Goal: Task Accomplishment & Management: Use online tool/utility

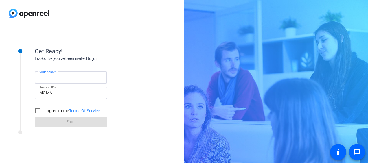
click at [65, 78] on input "Your name" at bounding box center [70, 77] width 63 height 7
type input "[PERSON_NAME]"
click at [36, 111] on input "I agree to the Terms Of Service" at bounding box center [38, 111] width 12 height 12
checkbox input "true"
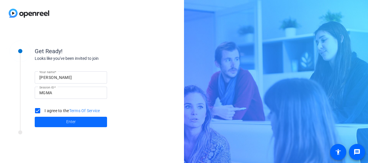
click at [69, 120] on span "Enter" at bounding box center [71, 122] width 10 height 6
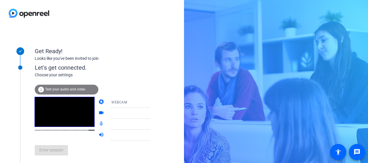
click at [59, 91] on span "Test your audio and video" at bounding box center [65, 89] width 40 height 4
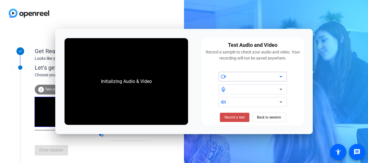
click at [244, 118] on span "Record a test" at bounding box center [235, 117] width 20 height 5
click at [274, 78] on div at bounding box center [254, 76] width 49 height 7
click at [280, 79] on icon at bounding box center [281, 76] width 7 height 7
click at [210, 120] on div "Stop Testing (6s) Back to session" at bounding box center [253, 117] width 96 height 10
click at [230, 119] on span "Stop Testing (6s)" at bounding box center [234, 117] width 26 height 5
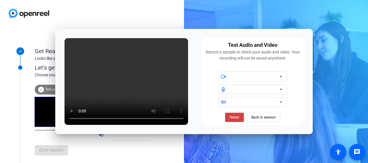
click at [274, 76] on div at bounding box center [254, 76] width 49 height 7
click at [279, 75] on icon at bounding box center [281, 76] width 7 height 7
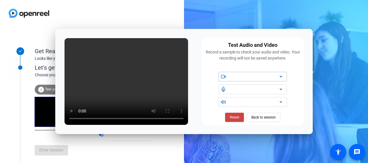
click at [279, 75] on icon at bounding box center [281, 76] width 7 height 7
click at [278, 75] on icon at bounding box center [281, 76] width 7 height 7
click at [258, 119] on span "Back to session" at bounding box center [264, 117] width 24 height 11
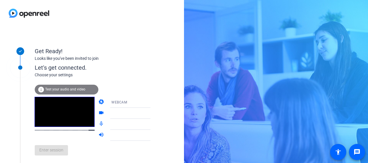
click at [153, 111] on icon at bounding box center [156, 113] width 7 height 7
click at [140, 103] on div "WEBCAM" at bounding box center [132, 102] width 43 height 7
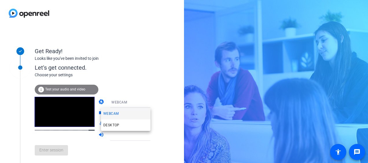
click at [126, 94] on div at bounding box center [184, 81] width 368 height 163
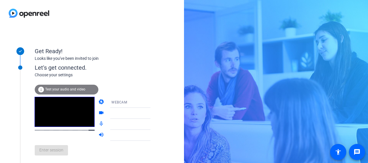
click at [140, 124] on div at bounding box center [132, 124] width 43 height 7
click at [155, 124] on icon at bounding box center [156, 124] width 3 height 1
click at [52, 152] on div "Enter session" at bounding box center [99, 150] width 128 height 19
click at [124, 61] on div "Looks like you've been invited to join" at bounding box center [93, 59] width 116 height 6
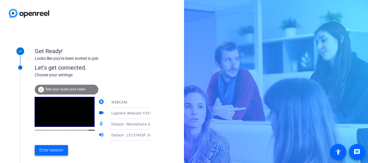
click at [63, 151] on span "Enter session" at bounding box center [51, 150] width 24 height 6
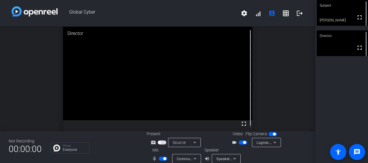
click at [231, 158] on icon at bounding box center [234, 158] width 7 height 7
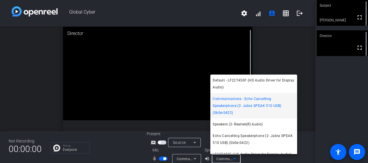
click at [131, 147] on div at bounding box center [184, 81] width 368 height 163
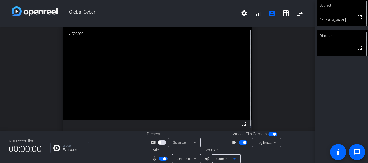
click at [235, 158] on icon at bounding box center [234, 158] width 7 height 7
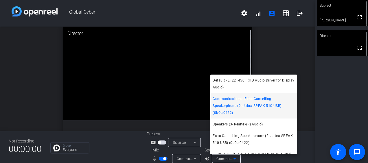
click at [127, 144] on div at bounding box center [184, 81] width 368 height 163
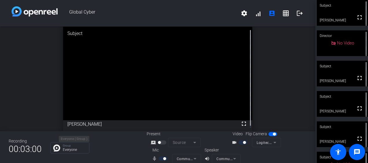
click at [71, 149] on p "Everyone" at bounding box center [74, 149] width 23 height 3
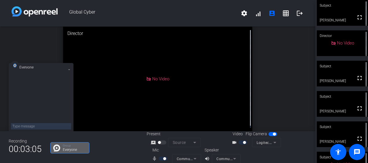
click at [69, 69] on icon at bounding box center [69, 70] width 2 height 2
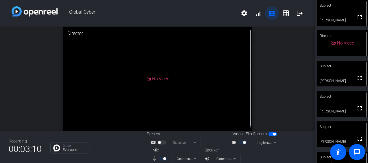
click at [269, 13] on mat-icon "account_box" at bounding box center [272, 13] width 7 height 7
click at [282, 13] on mat-icon "grid_on" at bounding box center [285, 13] width 7 height 7
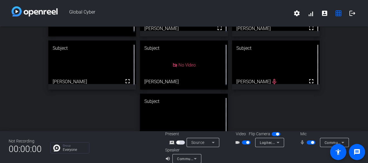
scroll to position [57, 0]
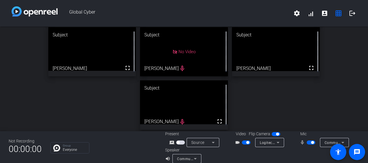
drag, startPoint x: 214, startPoint y: 101, endPoint x: 269, endPoint y: 46, distance: 78.4
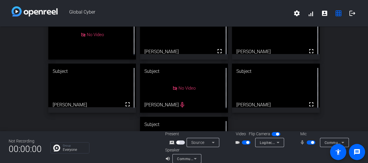
scroll to position [0, 0]
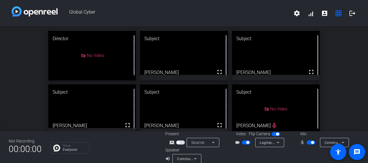
drag, startPoint x: 266, startPoint y: 101, endPoint x: 173, endPoint y: 104, distance: 92.7
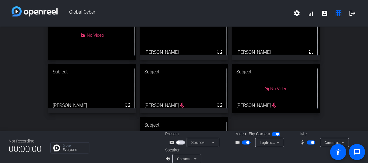
scroll to position [57, 0]
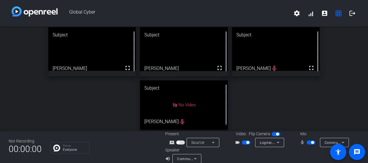
drag, startPoint x: 181, startPoint y: 108, endPoint x: 181, endPoint y: 48, distance: 60.5
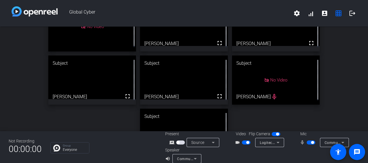
scroll to position [0, 0]
